Goal: Task Accomplishment & Management: Manage account settings

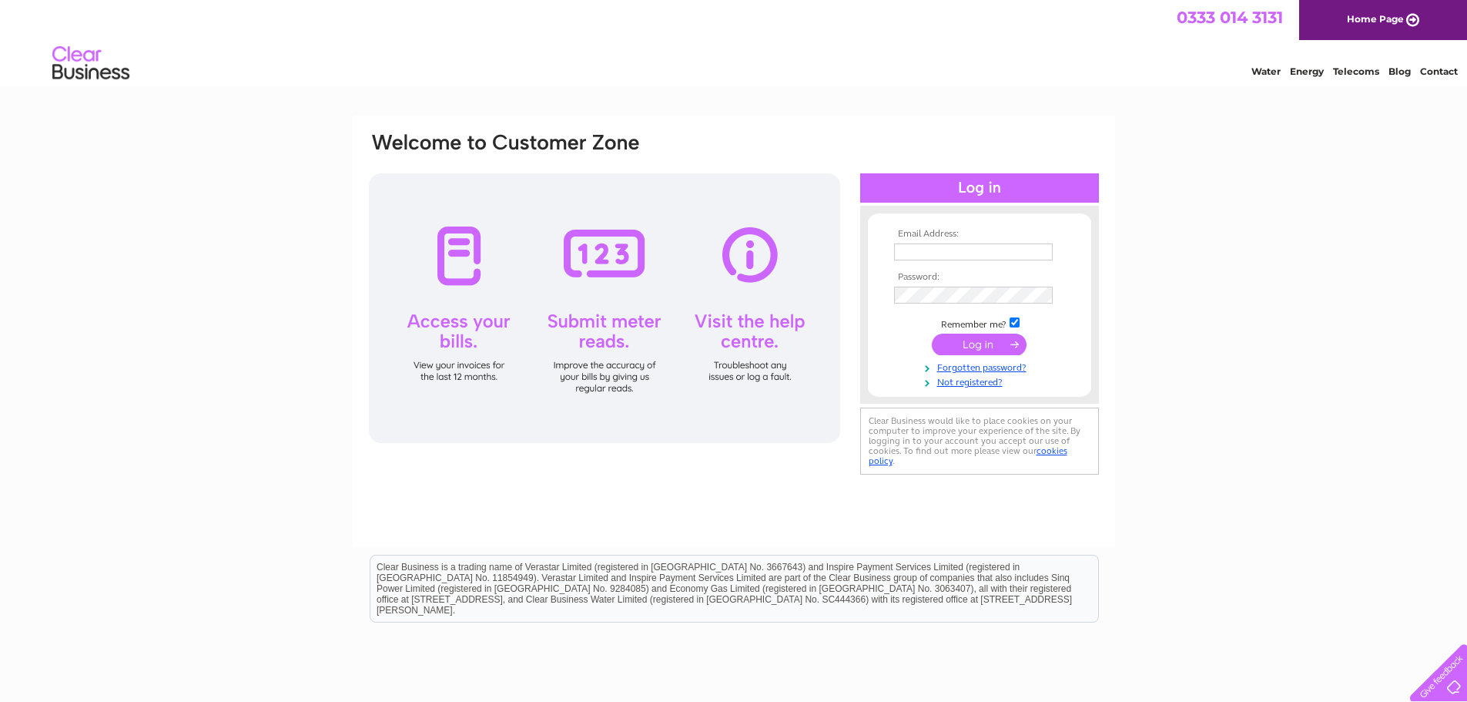
type input "jacqui@atholl-aberdeen.co.uk"
click at [966, 340] on input "submit" at bounding box center [979, 345] width 95 height 22
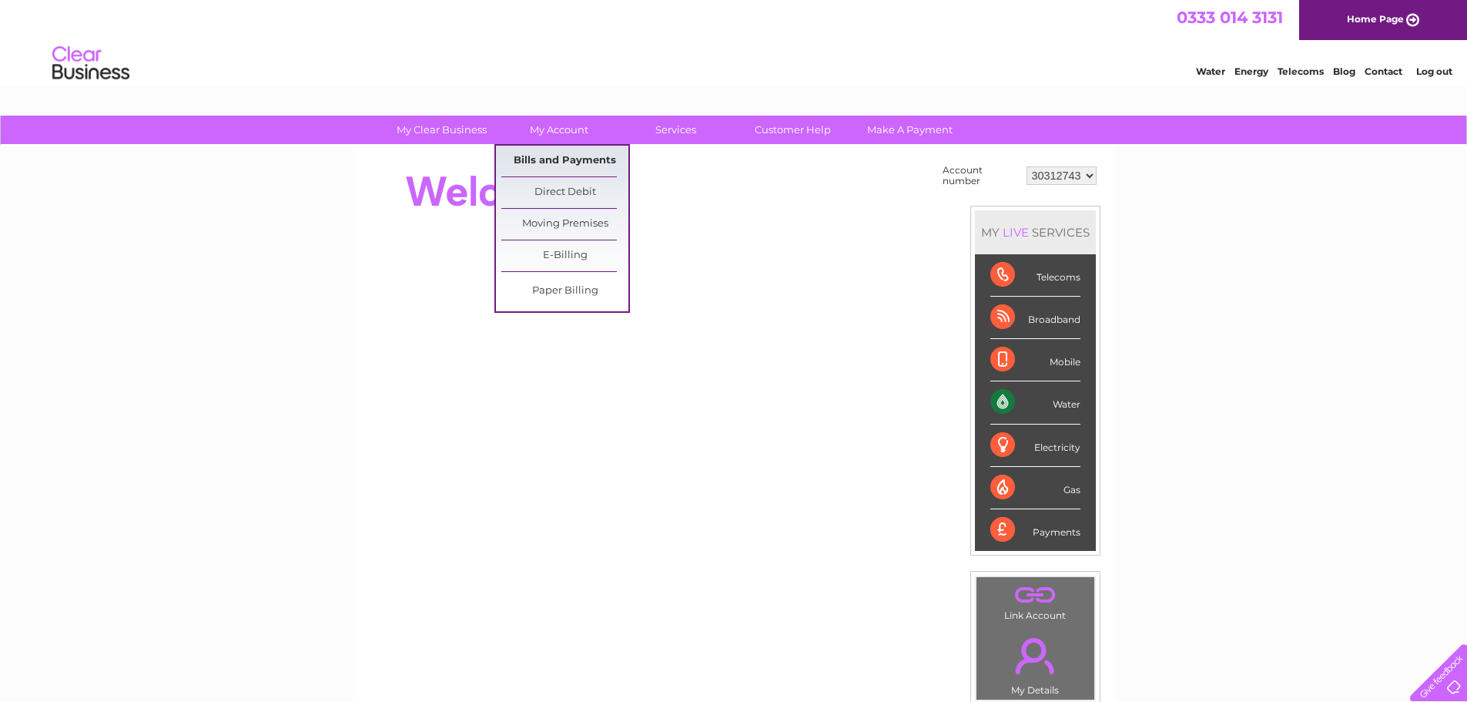
click at [562, 159] on link "Bills and Payments" at bounding box center [564, 161] width 127 height 31
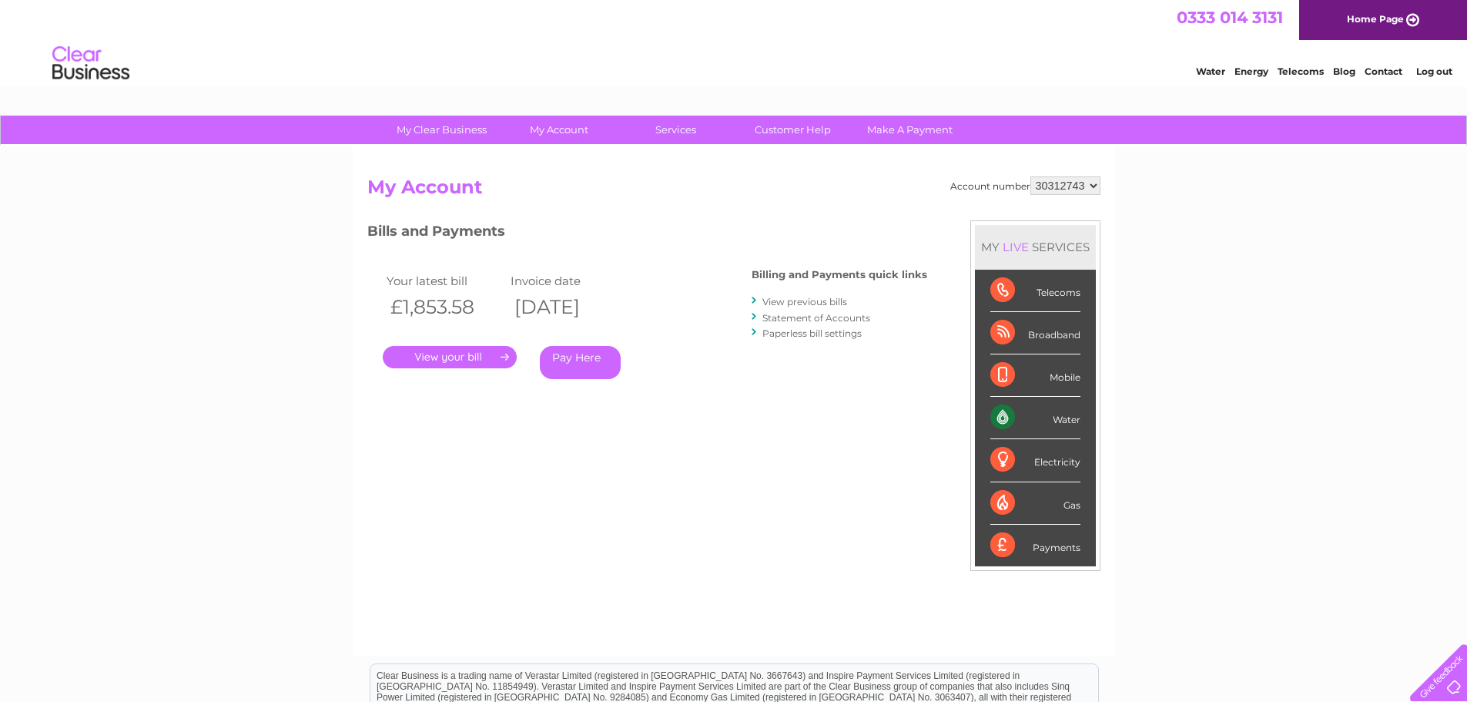
click at [457, 361] on link "." at bounding box center [450, 357] width 134 height 22
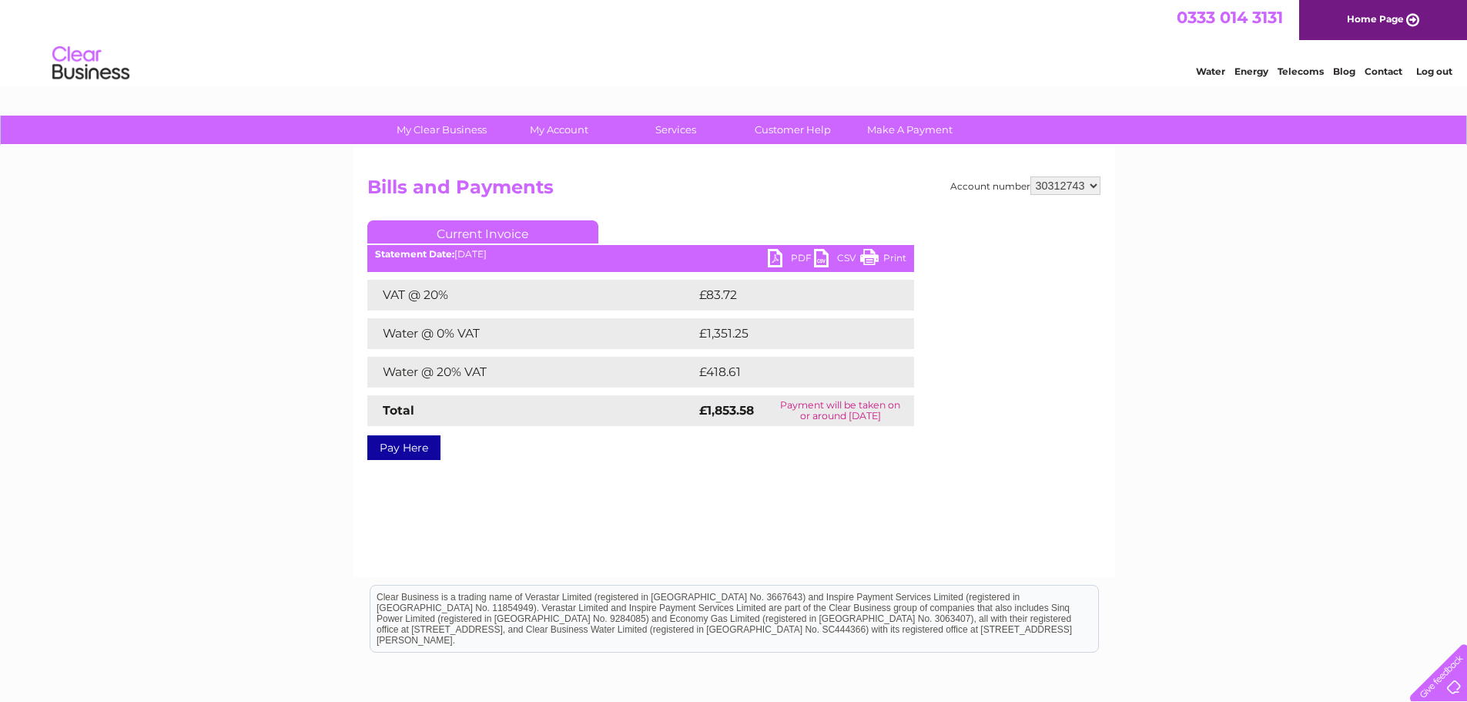
click at [803, 260] on link "PDF" at bounding box center [791, 260] width 46 height 22
click at [1446, 64] on li "Log out" at bounding box center [1435, 71] width 46 height 19
click at [1441, 73] on link "Log out" at bounding box center [1434, 71] width 36 height 12
